Goal: Information Seeking & Learning: Understand process/instructions

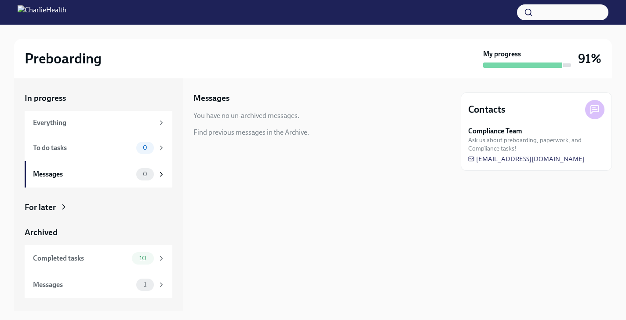
click at [507, 127] on strong "Compliance Team" at bounding box center [495, 131] width 54 height 10
click at [509, 159] on span "[EMAIL_ADDRESS][DOMAIN_NAME]" at bounding box center [526, 158] width 117 height 9
drag, startPoint x: 592, startPoint y: 159, endPoint x: 477, endPoint y: 160, distance: 115.6
click at [477, 160] on div "Compliance Team Ask us about preboarding, paperwork, and Compliance tasks! [EMA…" at bounding box center [536, 144] width 136 height 37
copy span "[EMAIL_ADDRESS][DOMAIN_NAME]"
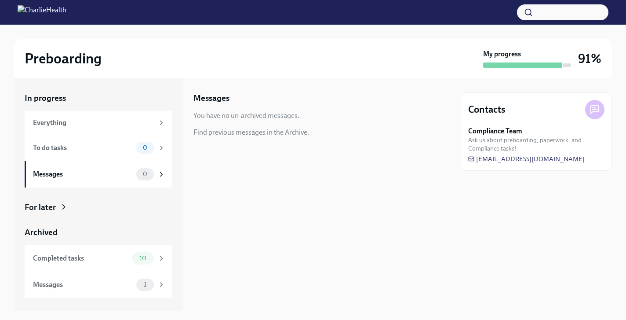
click at [363, 115] on div "You have no un-archived messages. Find previous messages in the Archive." at bounding box center [321, 124] width 257 height 26
click at [518, 64] on div at bounding box center [522, 64] width 79 height 5
click at [146, 255] on span "10" at bounding box center [143, 258] width 18 height 7
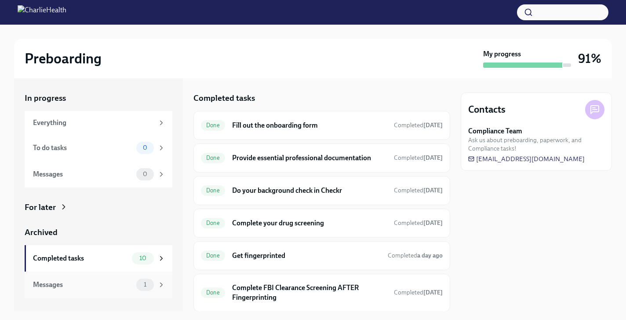
click at [142, 291] on div "Messages 1" at bounding box center [99, 284] width 148 height 26
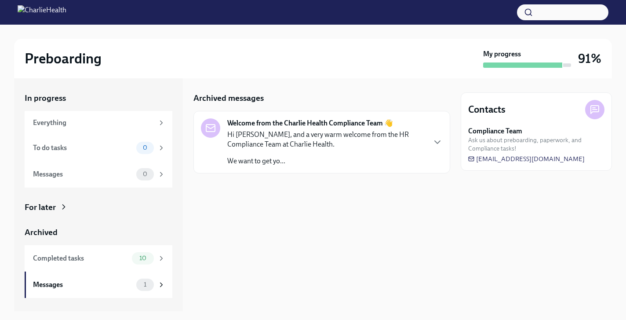
click at [357, 135] on p "Hi Bernie, and a very warm welcome from the HR Compliance Team at Charlie Healt…" at bounding box center [326, 139] width 198 height 19
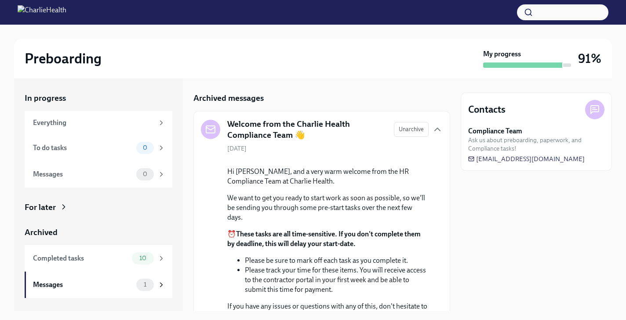
scroll to position [101, 0]
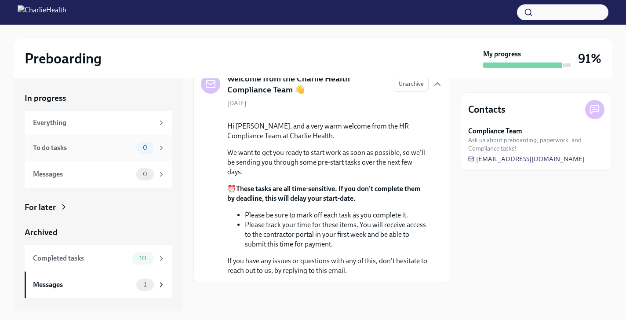
click at [140, 143] on div "0" at bounding box center [145, 148] width 18 height 12
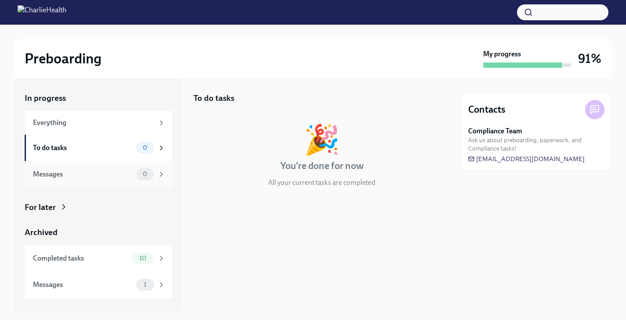
click at [157, 173] on icon at bounding box center [161, 174] width 8 height 8
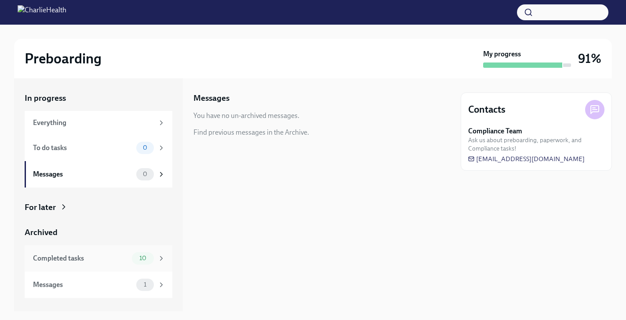
click at [124, 258] on div "Completed tasks" at bounding box center [80, 258] width 95 height 10
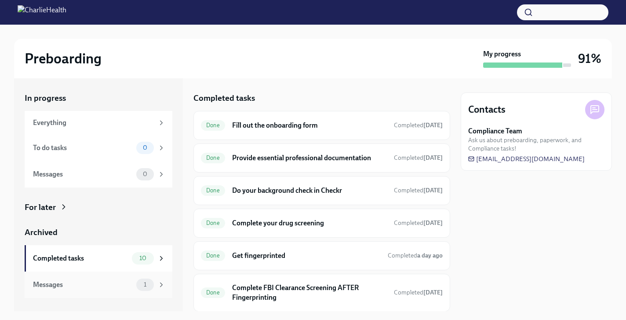
click at [124, 284] on div "Messages" at bounding box center [83, 285] width 100 height 10
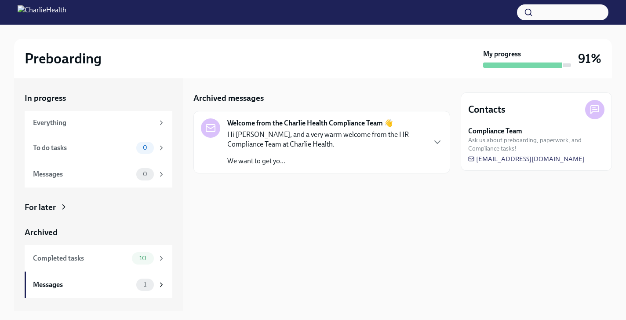
click at [387, 139] on p "Hi [PERSON_NAME], and a very warm welcome from the HR Compliance Team at Charli…" at bounding box center [326, 139] width 198 height 19
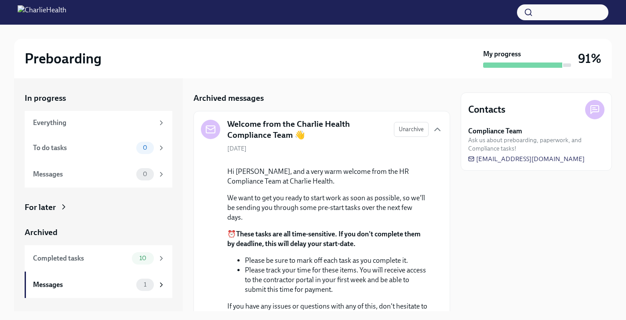
scroll to position [101, 0]
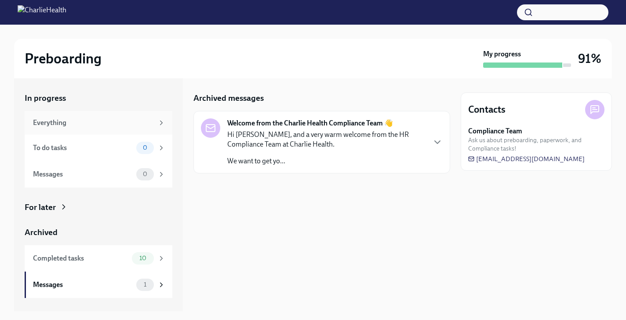
click at [46, 118] on div "Everything" at bounding box center [93, 123] width 121 height 10
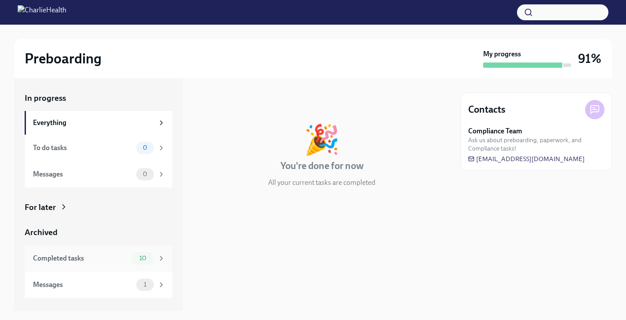
click at [143, 257] on span "10" at bounding box center [143, 258] width 18 height 7
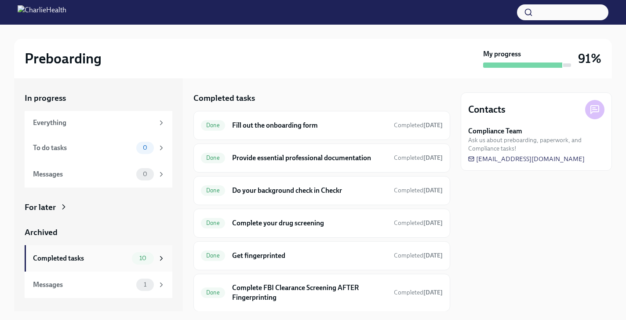
click at [153, 254] on div "10" at bounding box center [148, 258] width 33 height 12
click at [100, 255] on div "Completed tasks" at bounding box center [80, 258] width 95 height 10
click at [142, 287] on span "1" at bounding box center [144, 284] width 13 height 7
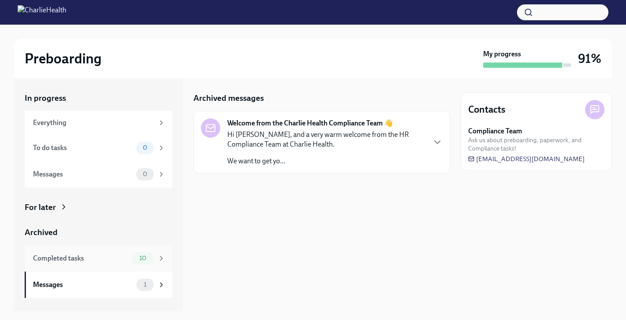
click at [144, 256] on span "10" at bounding box center [143, 258] width 18 height 7
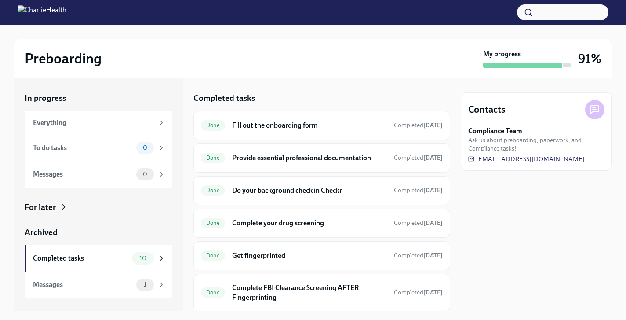
drag, startPoint x: 442, startPoint y: 122, endPoint x: 444, endPoint y: 279, distance: 157.4
click at [444, 279] on div "Completed tasks Done Fill out the onboarding form Completed 2 days ago Done Pro…" at bounding box center [321, 194] width 257 height 233
click at [532, 231] on div "Contacts Compliance Team Ask us about preboarding, paperwork, and Compliance ta…" at bounding box center [536, 194] width 151 height 233
click at [152, 278] on div "1" at bounding box center [150, 284] width 29 height 12
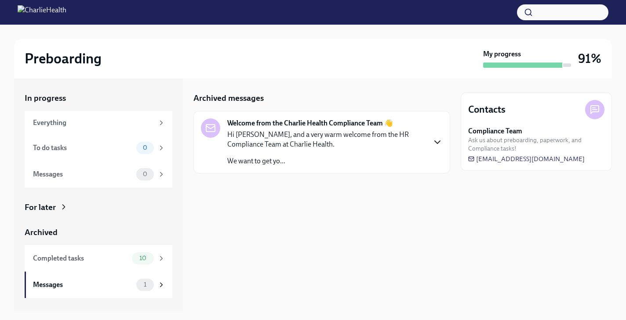
click at [435, 138] on icon "button" at bounding box center [437, 142] width 11 height 11
